Goal: Information Seeking & Learning: Learn about a topic

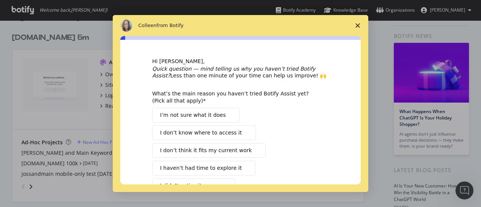
click at [359, 24] on polygon "Close survey" at bounding box center [358, 25] width 5 height 5
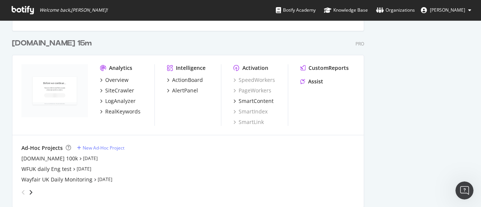
scroll to position [1055, 0]
click at [126, 89] on div "SiteCrawler" at bounding box center [119, 90] width 29 height 8
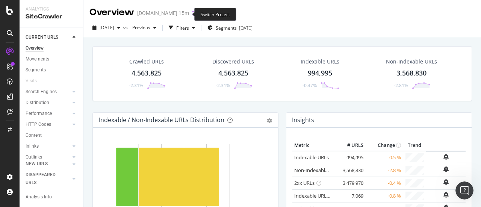
click at [192, 13] on icon "arrow-right-arrow-left" at bounding box center [194, 13] width 5 height 5
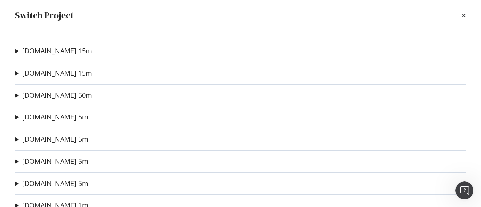
click at [37, 97] on link "[DOMAIN_NAME] 50m" at bounding box center [57, 95] width 70 height 8
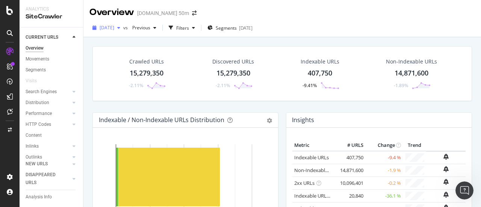
click at [123, 28] on div "button" at bounding box center [118, 28] width 9 height 5
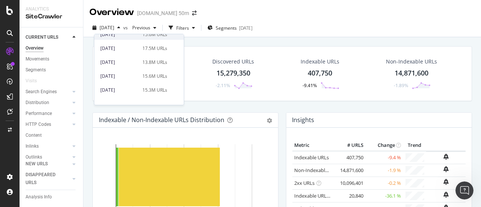
scroll to position [36, 0]
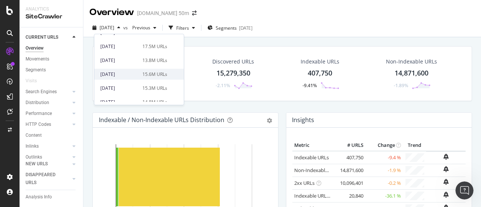
click at [135, 73] on div "[DATE]" at bounding box center [119, 74] width 38 height 7
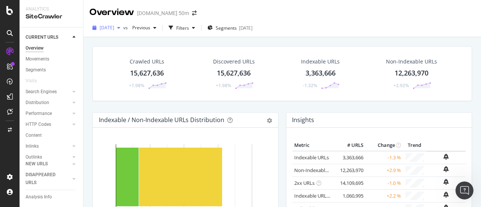
click at [114, 29] on span "[DATE]" at bounding box center [107, 27] width 15 height 6
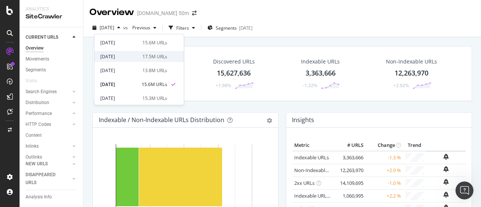
scroll to position [29, 0]
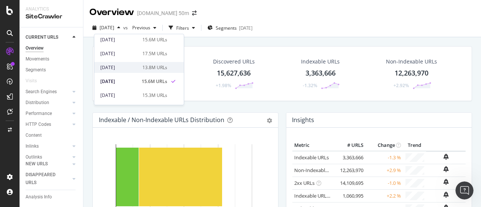
click at [143, 71] on div "[DATE] 13.8M URLs" at bounding box center [138, 67] width 89 height 11
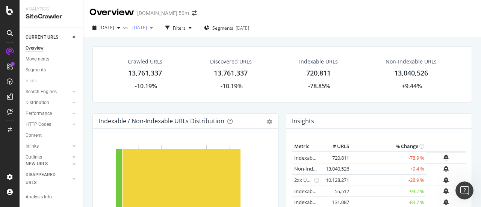
click at [147, 27] on span "[DATE]" at bounding box center [138, 27] width 18 height 6
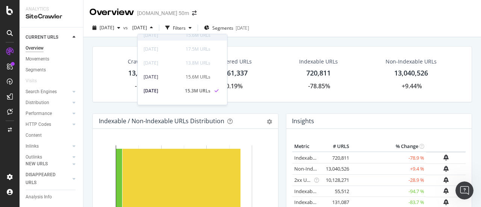
scroll to position [35, 0]
click at [192, 76] on div "15.6M URLs" at bounding box center [198, 75] width 25 height 7
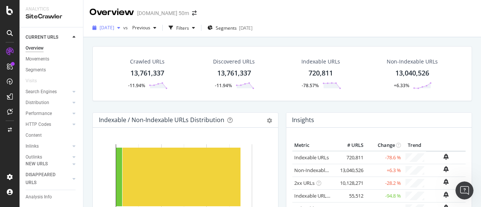
click at [114, 25] on span "[DATE]" at bounding box center [107, 27] width 15 height 6
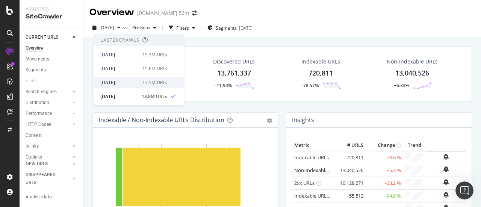
click at [142, 78] on div "[DATE] 17.5M URLs" at bounding box center [138, 82] width 89 height 11
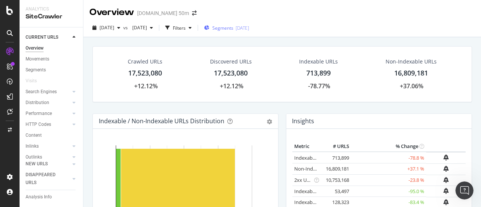
click at [233, 28] on span "Segments" at bounding box center [222, 28] width 21 height 6
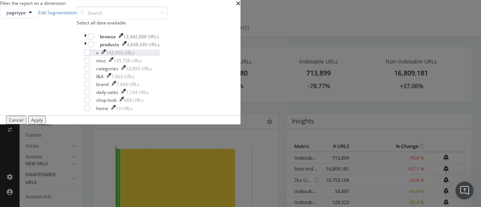
scroll to position [23, 0]
click at [94, 39] on div "modal" at bounding box center [91, 36] width 6 height 6
click at [43, 123] on div "Apply" at bounding box center [37, 120] width 12 height 6
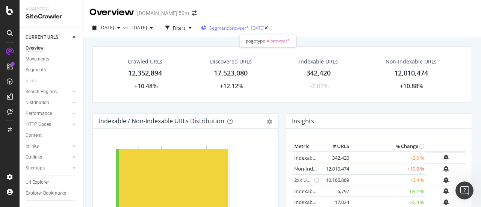
click at [249, 26] on span "Segment: browse/*" at bounding box center [228, 28] width 39 height 6
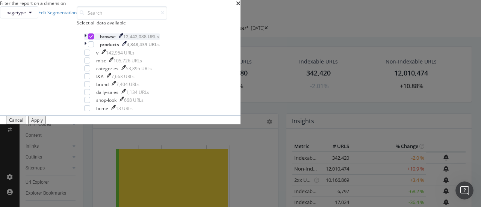
click at [93, 38] on icon "modal" at bounding box center [90, 37] width 3 height 4
click at [94, 47] on div "modal" at bounding box center [91, 44] width 6 height 6
click at [43, 123] on div "Apply" at bounding box center [37, 120] width 12 height 6
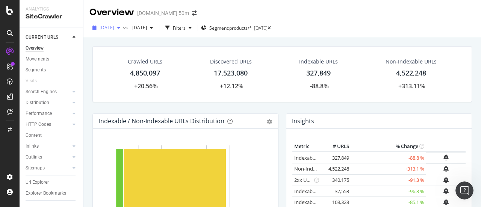
click at [114, 27] on span "[DATE]" at bounding box center [107, 27] width 15 height 6
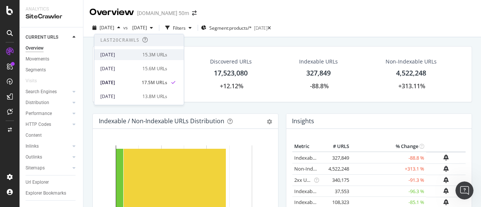
click at [112, 58] on div "[DATE] 15.3M URLs" at bounding box center [138, 54] width 89 height 11
